Goal: Use online tool/utility: Utilize a website feature to perform a specific function

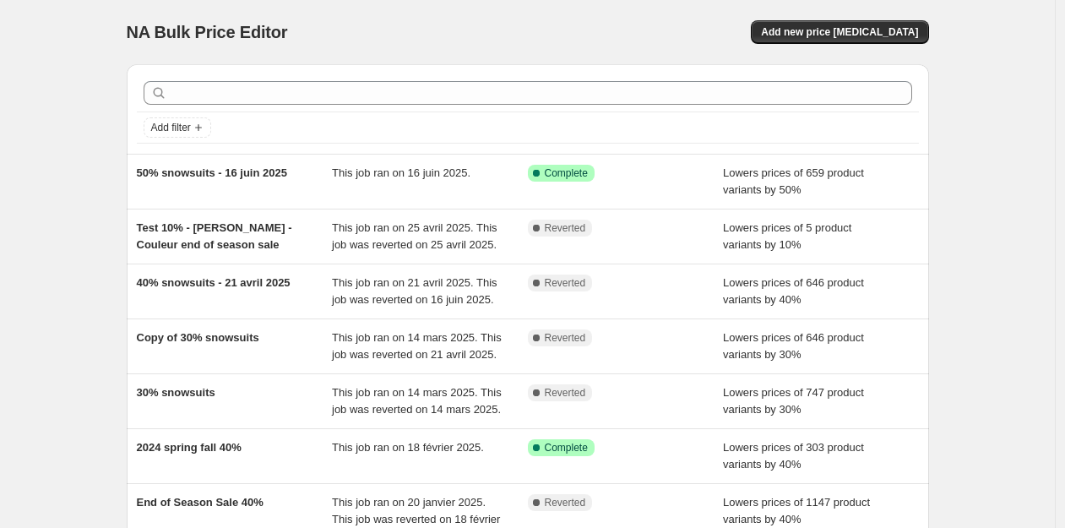
click at [67, 84] on div "NA Bulk Price Editor. This page is ready NA Bulk Price Editor Add new price [ME…" at bounding box center [527, 468] width 1055 height 937
click at [64, 90] on div "NA Bulk Price Editor. This page is ready NA Bulk Price Editor Add new price [ME…" at bounding box center [527, 468] width 1055 height 937
click at [75, 104] on div "NA Bulk Price Editor. This page is ready NA Bulk Price Editor Add new price [ME…" at bounding box center [527, 468] width 1055 height 937
click at [36, 124] on div "NA Bulk Price Editor. This page is ready NA Bulk Price Editor Add new price [ME…" at bounding box center [527, 468] width 1055 height 937
click at [35, 127] on div "NA Bulk Price Editor. This page is ready NA Bulk Price Editor Add new price [ME…" at bounding box center [527, 468] width 1055 height 937
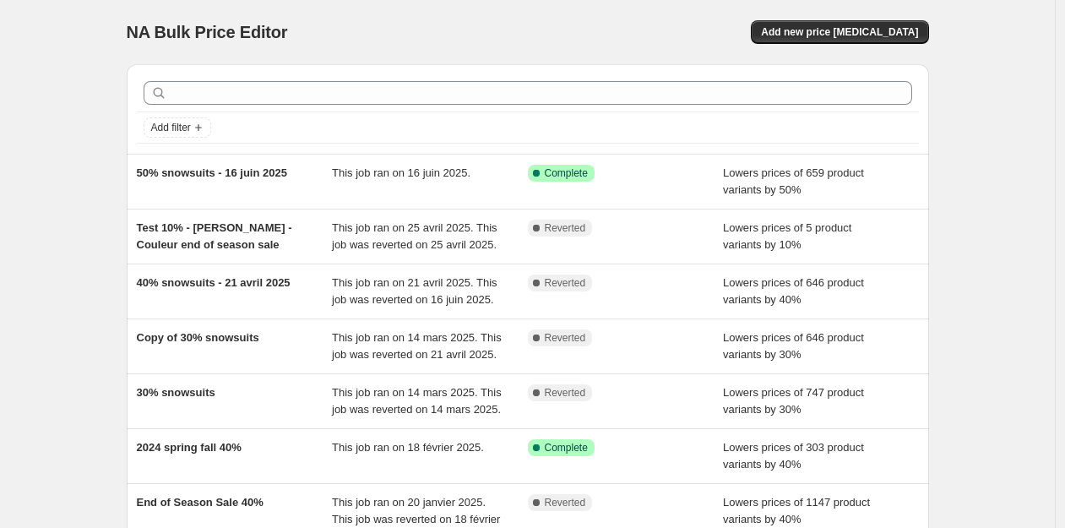
click at [86, 85] on div "NA Bulk Price Editor. This page is ready NA Bulk Price Editor Add new price [ME…" at bounding box center [527, 468] width 1055 height 937
